Goal: Book appointment/travel/reservation

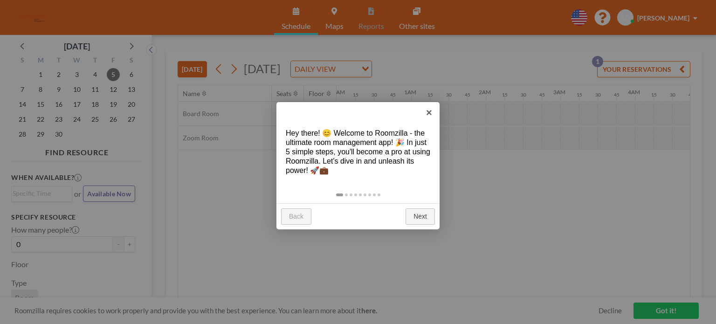
scroll to position [0, 877]
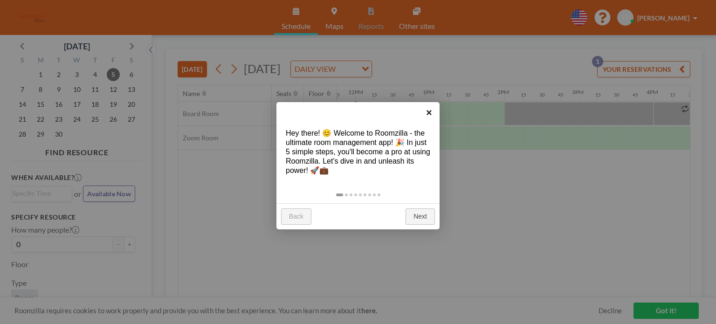
click at [429, 111] on link "×" at bounding box center [429, 112] width 21 height 21
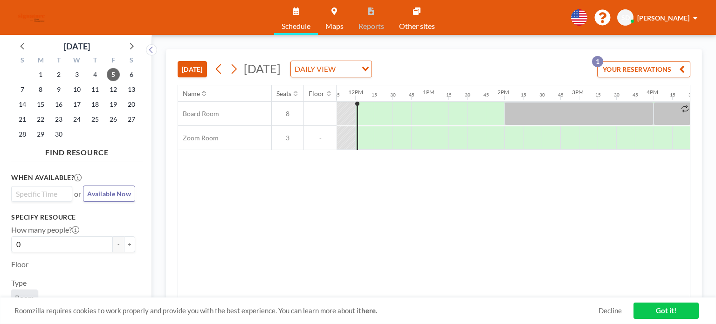
click at [34, 195] on input "Search for option" at bounding box center [40, 193] width 54 height 11
click at [21, 255] on li "12:45 pm" at bounding box center [41, 255] width 59 height 15
type input "12"
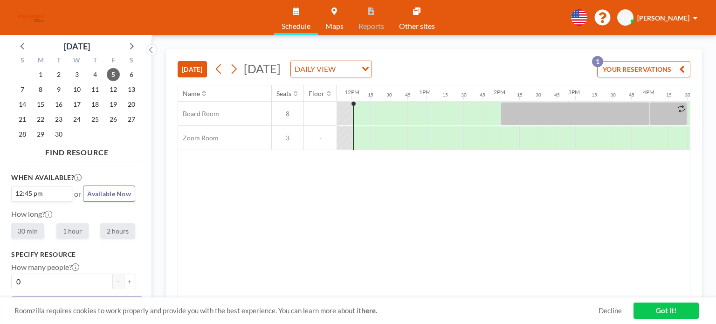
scroll to position [0, 933]
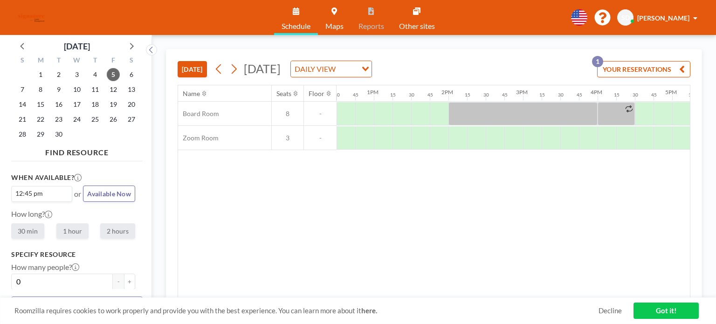
click at [24, 226] on label "30 min" at bounding box center [27, 230] width 33 height 15
radio input "true"
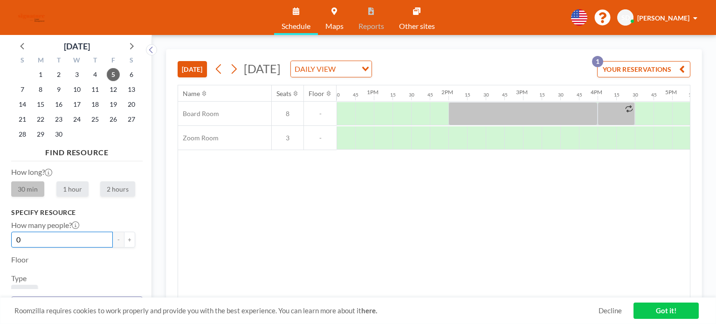
scroll to position [92, 0]
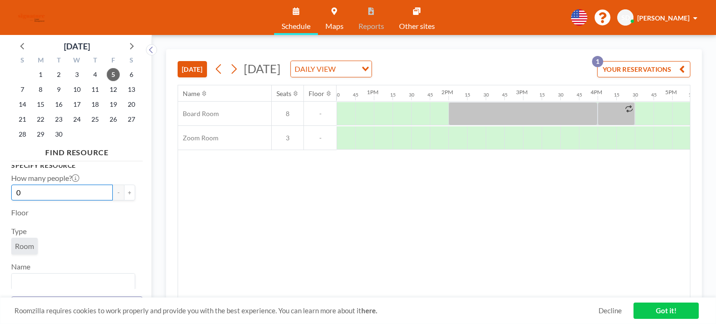
drag, startPoint x: 40, startPoint y: 282, endPoint x: 7, endPoint y: 288, distance: 33.1
click at [7, 288] on aside "[DATE] S M T W T F S 31 1 2 3 4 5 6 7 8 9 10 11 12 13 14 15 16 17 18 19 20 21 2…" at bounding box center [72, 179] width 145 height 289
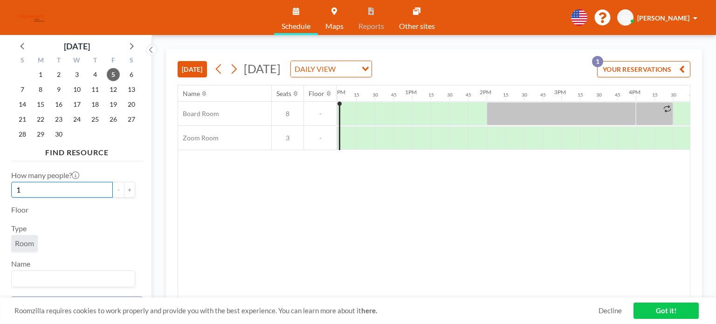
scroll to position [0, 933]
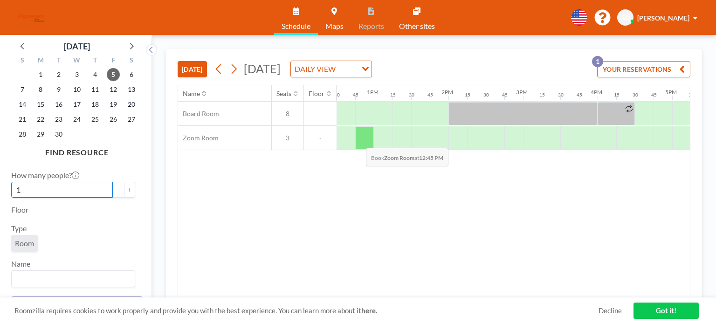
type input "1"
click at [359, 140] on div at bounding box center [364, 137] width 19 height 23
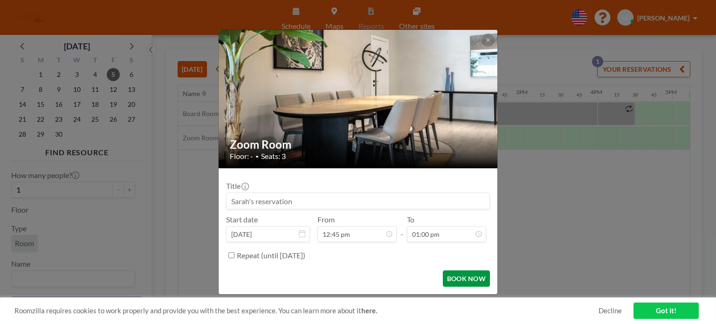
scroll to position [298, 0]
click at [464, 282] on button "BOOK NOW" at bounding box center [466, 278] width 47 height 16
